Goal: Transaction & Acquisition: Purchase product/service

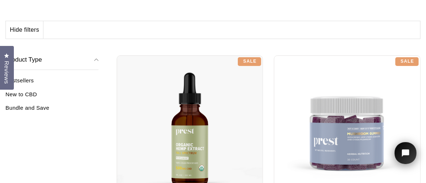
scroll to position [194, 0]
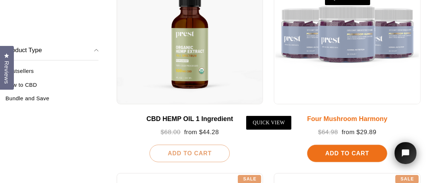
click at [335, 50] on div at bounding box center [347, 31] width 147 height 147
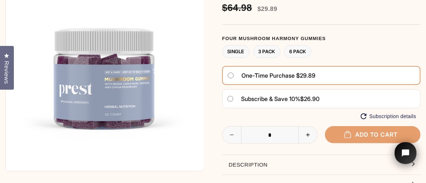
scroll to position [194, 0]
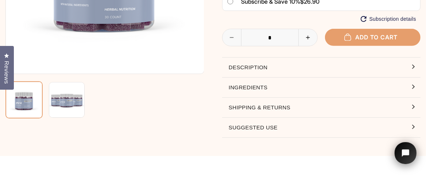
click at [412, 88] on button "Ingredients" at bounding box center [321, 88] width 198 height 20
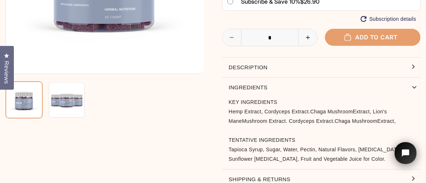
scroll to position [97, 0]
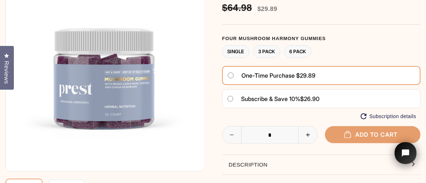
click at [267, 53] on label "3 Pack" at bounding box center [266, 51] width 27 height 13
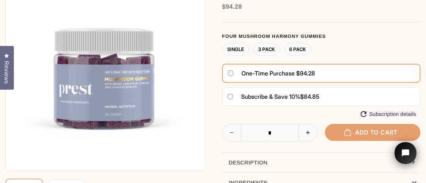
click at [236, 49] on label "Single" at bounding box center [235, 49] width 27 height 13
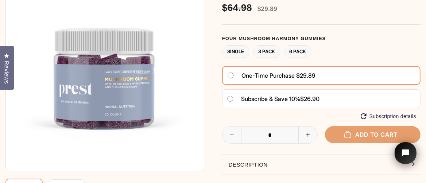
click at [272, 51] on label "3 Pack" at bounding box center [266, 51] width 27 height 13
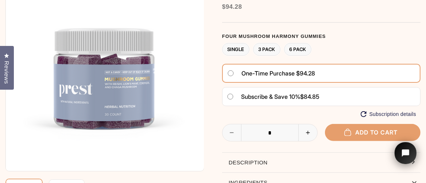
click at [297, 47] on label "6 Pack" at bounding box center [297, 49] width 27 height 13
click at [241, 48] on label "Single" at bounding box center [235, 49] width 27 height 13
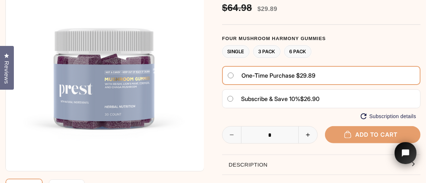
click at [264, 52] on label "3 Pack" at bounding box center [266, 51] width 27 height 13
click at [270, 52] on label "3 Pack" at bounding box center [266, 51] width 27 height 13
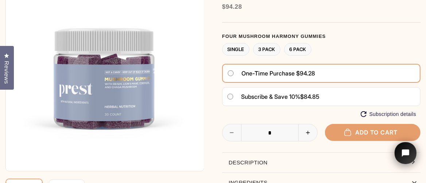
click at [238, 51] on label "Single" at bounding box center [235, 49] width 27 height 13
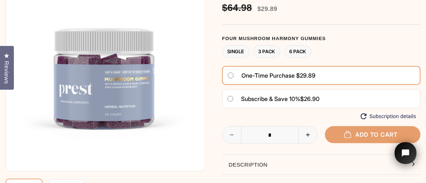
click at [270, 52] on label "3 Pack" at bounding box center [266, 51] width 27 height 13
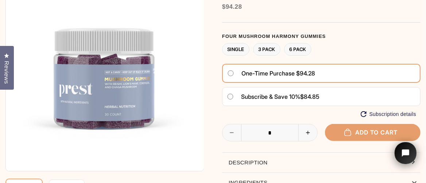
click at [239, 49] on label "Single" at bounding box center [235, 49] width 27 height 13
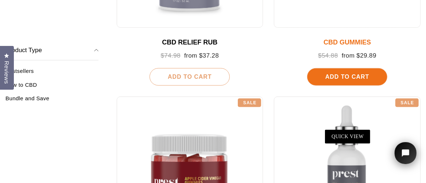
scroll to position [389, 0]
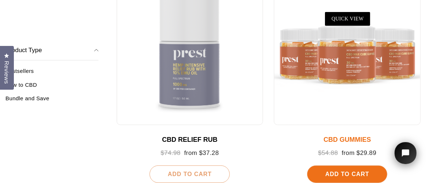
click at [333, 58] on div at bounding box center [347, 52] width 147 height 147
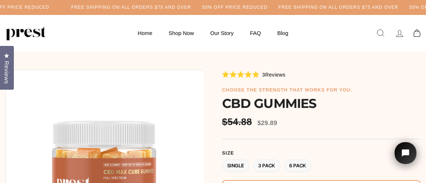
scroll to position [97, 0]
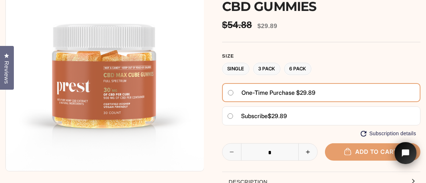
click at [270, 69] on label "3 Pack" at bounding box center [266, 69] width 27 height 13
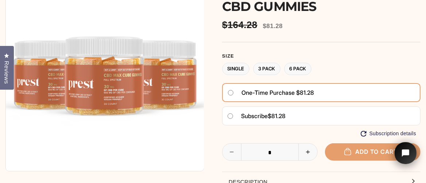
click at [237, 69] on label "Single" at bounding box center [235, 69] width 27 height 13
click at [115, 95] on img at bounding box center [104, 72] width 199 height 199
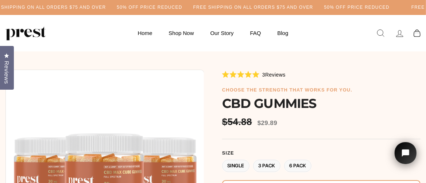
scroll to position [97, 0]
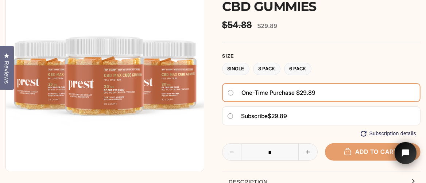
click at [162, 94] on img at bounding box center [104, 72] width 199 height 199
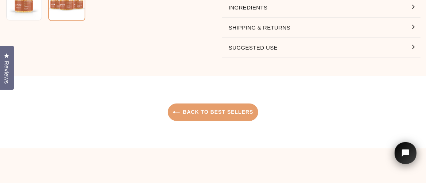
scroll to position [194, 0]
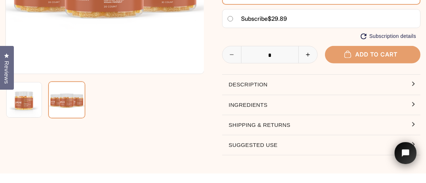
click at [412, 83] on button "Description" at bounding box center [321, 85] width 198 height 20
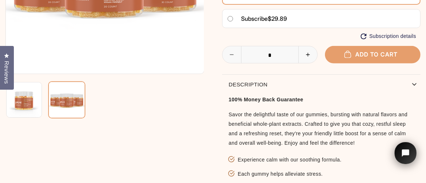
scroll to position [292, 0]
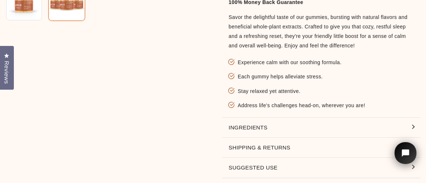
click at [411, 129] on button "Ingredients" at bounding box center [321, 128] width 198 height 20
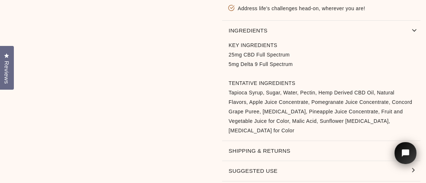
scroll to position [486, 0]
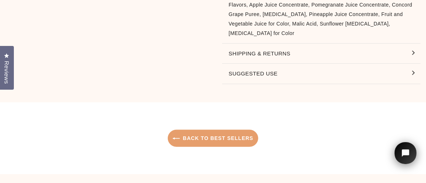
click at [413, 44] on button "Shipping & Returns" at bounding box center [321, 54] width 198 height 20
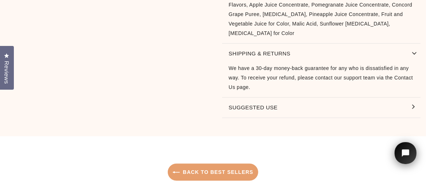
click at [416, 44] on button "Shipping & Returns" at bounding box center [321, 54] width 198 height 20
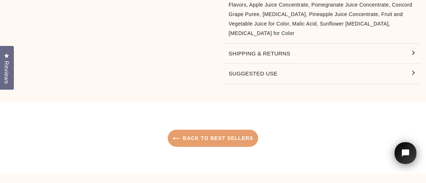
click at [415, 64] on button "Suggested Use" at bounding box center [321, 74] width 198 height 20
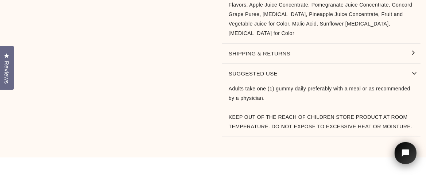
click at [414, 64] on button "Suggested Use" at bounding box center [321, 74] width 198 height 20
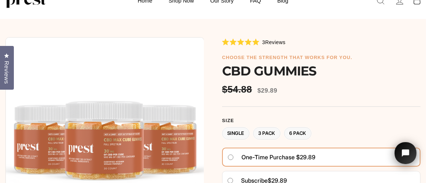
scroll to position [0, 0]
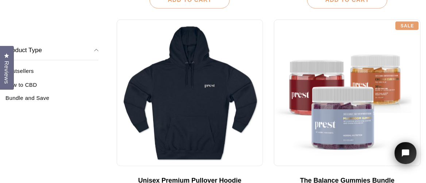
scroll to position [876, 0]
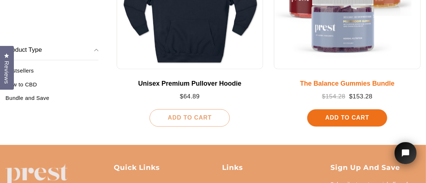
click at [331, 84] on div "The Balance Gummies Bundle" at bounding box center [347, 84] width 132 height 8
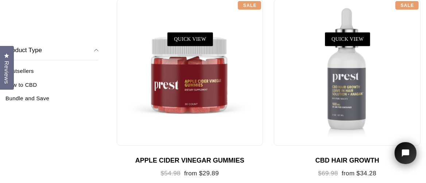
scroll to position [681, 0]
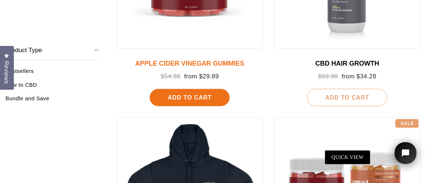
click at [182, 97] on span "Add To Cart" at bounding box center [190, 97] width 44 height 6
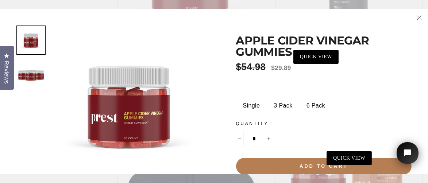
scroll to position [28, 0]
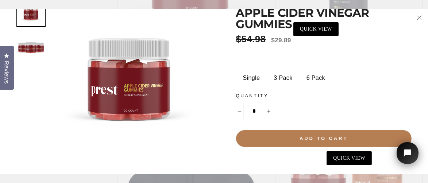
click at [248, 78] on label "Single" at bounding box center [252, 78] width 28 height 15
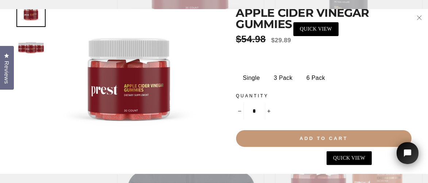
click at [281, 138] on button "Add to cart" at bounding box center [324, 138] width 176 height 17
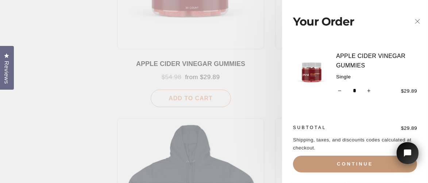
click at [350, 163] on button "Continue" at bounding box center [355, 164] width 124 height 17
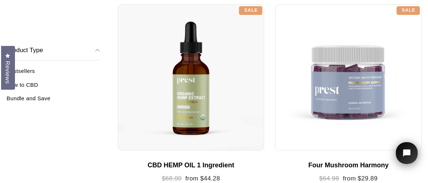
scroll to position [194, 0]
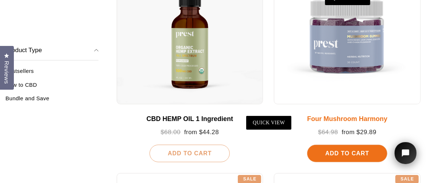
click at [348, 154] on span "Add To Cart" at bounding box center [347, 153] width 44 height 6
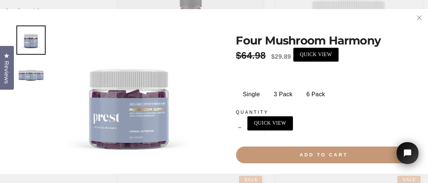
click at [301, 152] on button "Add to cart" at bounding box center [324, 155] width 176 height 17
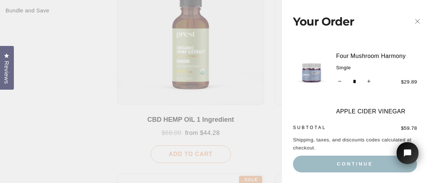
click at [305, 95] on div "Four Mushroom Harmony Single Quantity * − + $29.89" at bounding box center [355, 74] width 124 height 47
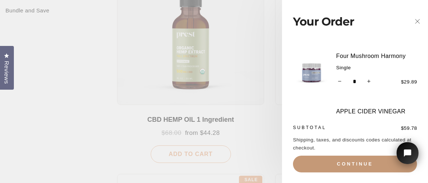
click at [342, 161] on button "Continue" at bounding box center [355, 164] width 124 height 17
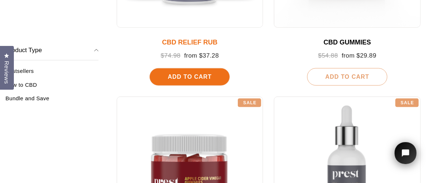
scroll to position [389, 0]
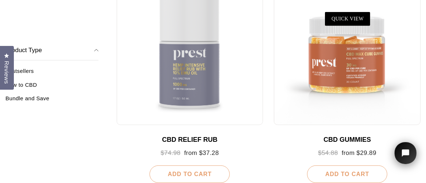
click at [352, 175] on span "Add To Cart" at bounding box center [347, 174] width 44 height 6
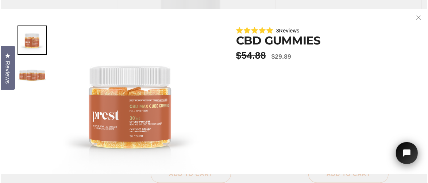
scroll to position [390, 0]
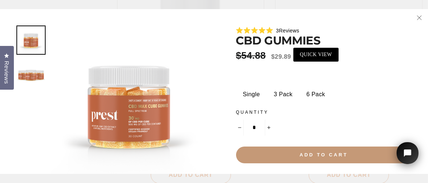
click at [331, 154] on button "Add to cart" at bounding box center [324, 155] width 176 height 17
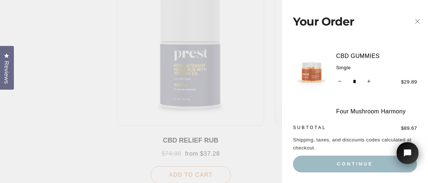
click at [304, 43] on div "Your Order Close cart" at bounding box center [355, 21] width 124 height 43
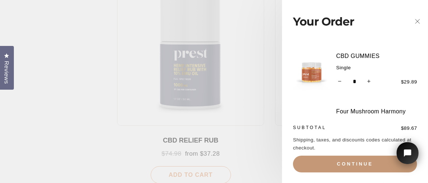
click at [329, 163] on button "Continue" at bounding box center [355, 164] width 124 height 17
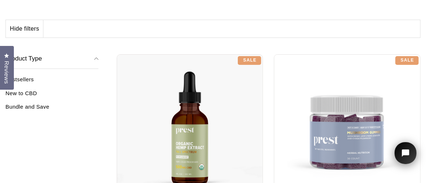
scroll to position [196, 0]
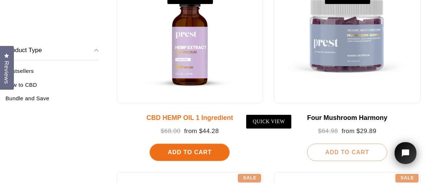
click at [188, 50] on div at bounding box center [190, 30] width 147 height 147
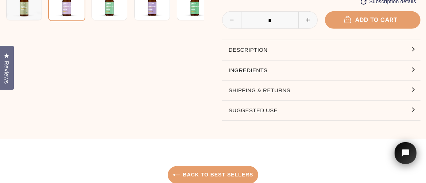
scroll to position [194, 0]
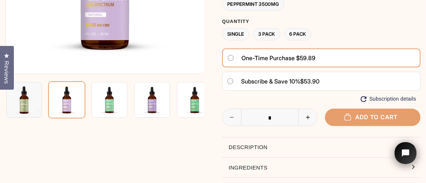
click at [26, 105] on img at bounding box center [24, 100] width 36 height 36
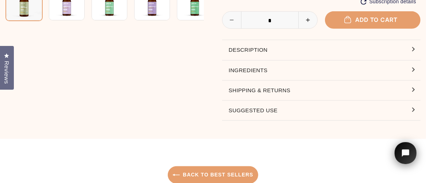
scroll to position [97, 0]
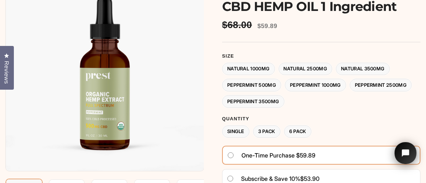
click at [369, 68] on label "Natural 3500MG" at bounding box center [363, 69] width 54 height 13
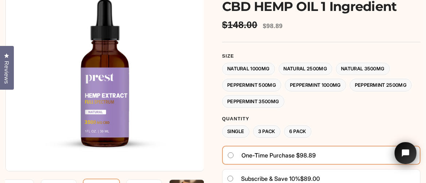
click at [317, 86] on label "Peppermint 1000MG" at bounding box center [315, 85] width 61 height 13
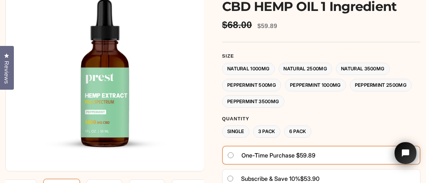
click at [383, 84] on label "Peppermint 2500MG" at bounding box center [381, 85] width 62 height 13
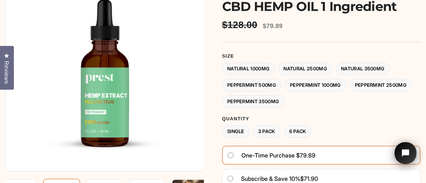
click at [272, 103] on label "Peppermint 3500MG" at bounding box center [253, 101] width 62 height 13
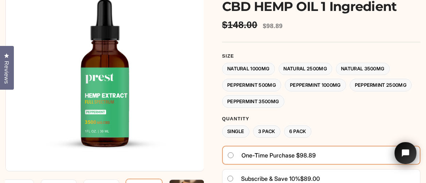
click at [265, 127] on label "3 Pack" at bounding box center [266, 132] width 27 height 13
click at [239, 130] on label "Single" at bounding box center [235, 132] width 27 height 13
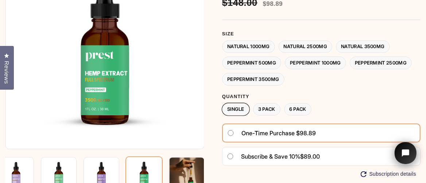
scroll to position [97, 0]
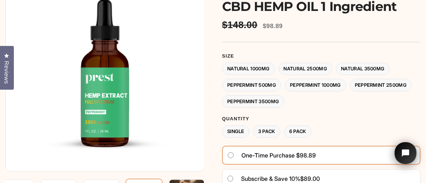
click at [265, 67] on label "Natural 1000MG" at bounding box center [248, 69] width 53 height 13
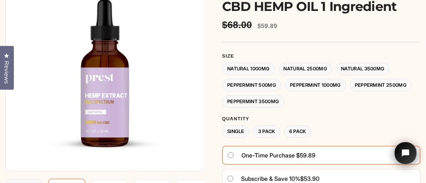
click at [312, 69] on label "Natural 2500MG" at bounding box center [306, 69] width 54 height 13
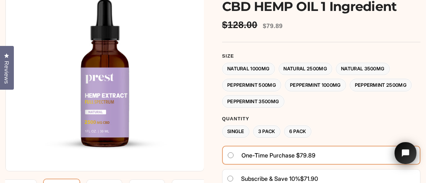
click at [251, 71] on label "Natural 1000MG" at bounding box center [248, 69] width 53 height 13
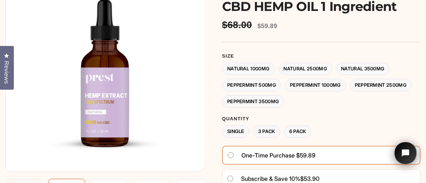
click at [268, 131] on label "3 Pack" at bounding box center [266, 132] width 27 height 13
click at [185, 74] on img at bounding box center [104, 72] width 199 height 199
click at [360, 69] on label "Natural 3500MG" at bounding box center [363, 69] width 54 height 13
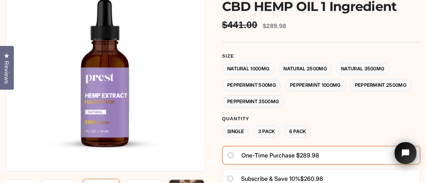
click at [240, 130] on label "Single" at bounding box center [235, 132] width 27 height 13
click at [302, 67] on label "Natural 2500MG" at bounding box center [306, 69] width 54 height 13
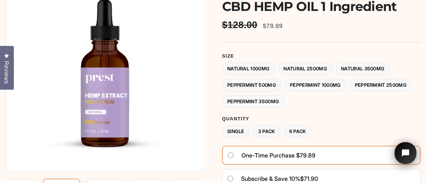
click at [358, 67] on label "Natural 3500MG" at bounding box center [363, 69] width 54 height 13
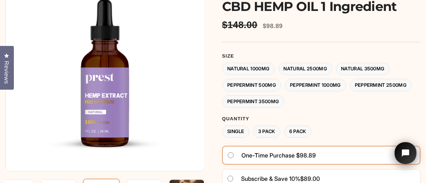
click at [255, 72] on label "Natural 1000MG" at bounding box center [248, 69] width 53 height 13
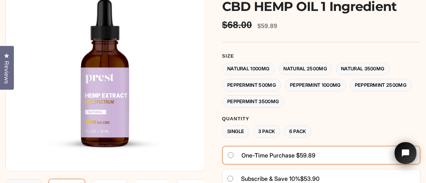
click at [364, 70] on label "Natural 3500MG" at bounding box center [363, 69] width 54 height 13
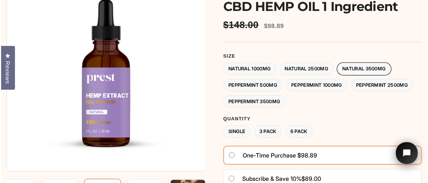
scroll to position [194, 0]
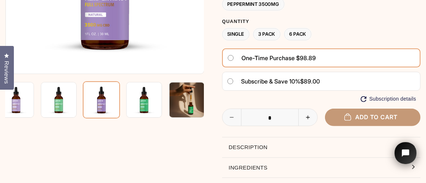
click at [353, 118] on button "Add to cart" at bounding box center [373, 117] width 96 height 17
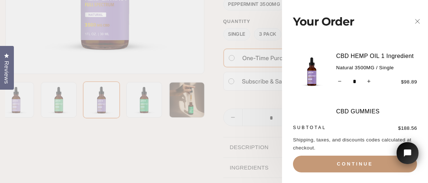
click at [361, 160] on button "Continue" at bounding box center [355, 164] width 124 height 17
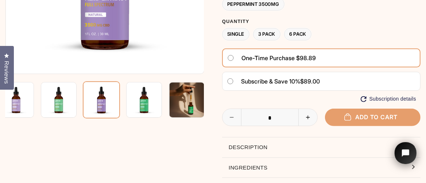
scroll to position [97, 0]
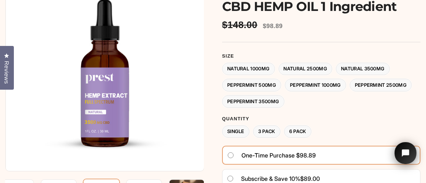
click at [266, 102] on label "Peppermint 3500MG" at bounding box center [253, 101] width 62 height 13
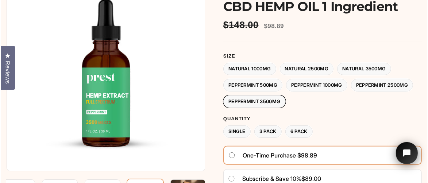
scroll to position [194, 0]
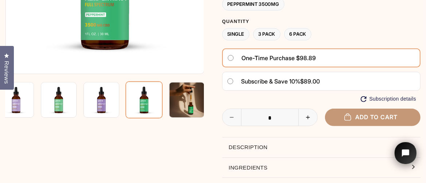
click at [365, 119] on span "Add to cart" at bounding box center [373, 116] width 50 height 7
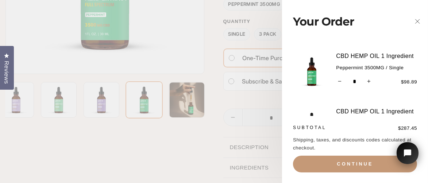
click at [339, 166] on button "Continue" at bounding box center [355, 164] width 124 height 17
